Goal: Navigation & Orientation: Find specific page/section

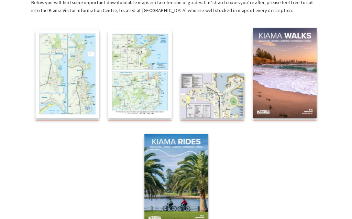
scroll to position [127, 0]
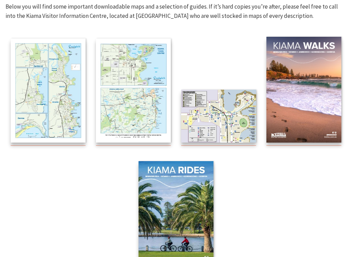
click at [229, 122] on img at bounding box center [218, 116] width 75 height 53
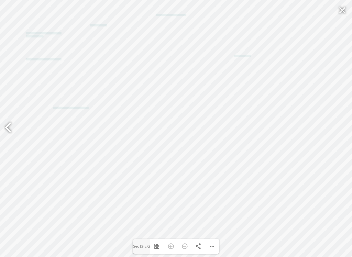
type input "Sec11"
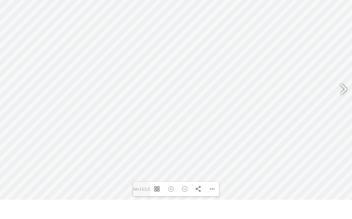
scroll to position [147, 0]
